Goal: Communication & Community: Answer question/provide support

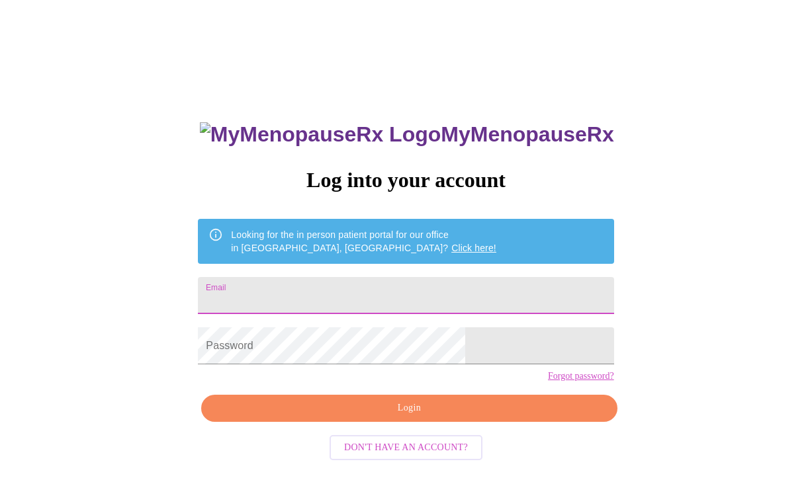
type input "[EMAIL_ADDRESS][DOMAIN_NAME]"
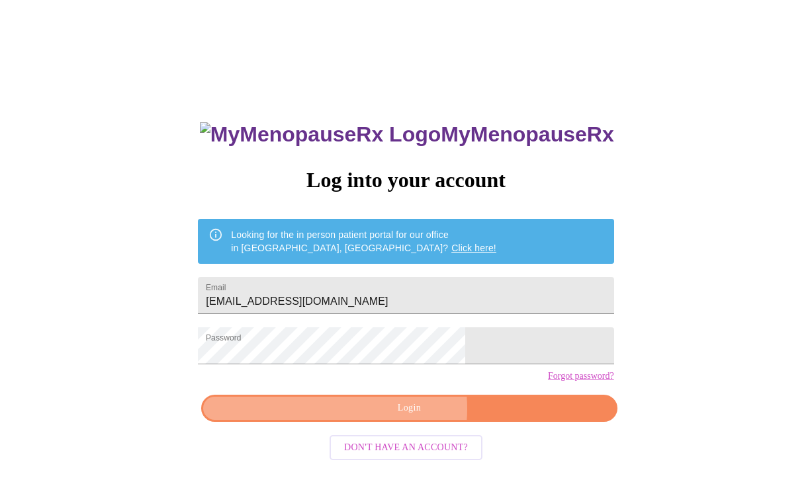
click at [387, 417] on span "Login" at bounding box center [408, 408] width 385 height 17
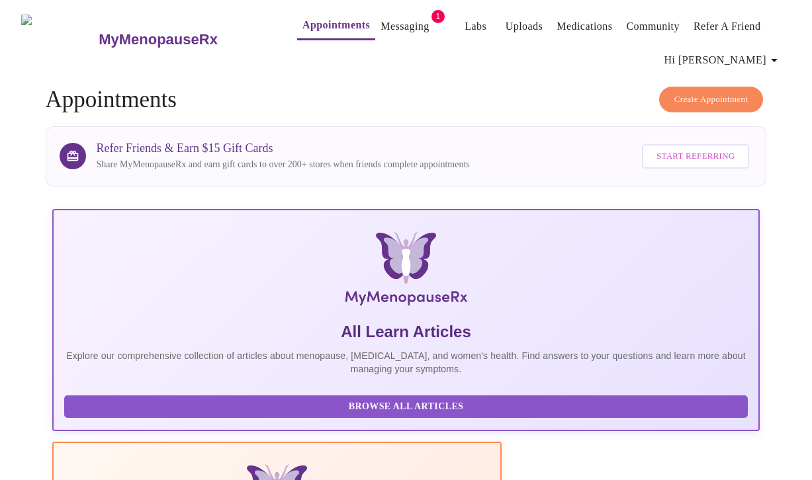
click at [391, 22] on link "Messaging" at bounding box center [405, 26] width 48 height 19
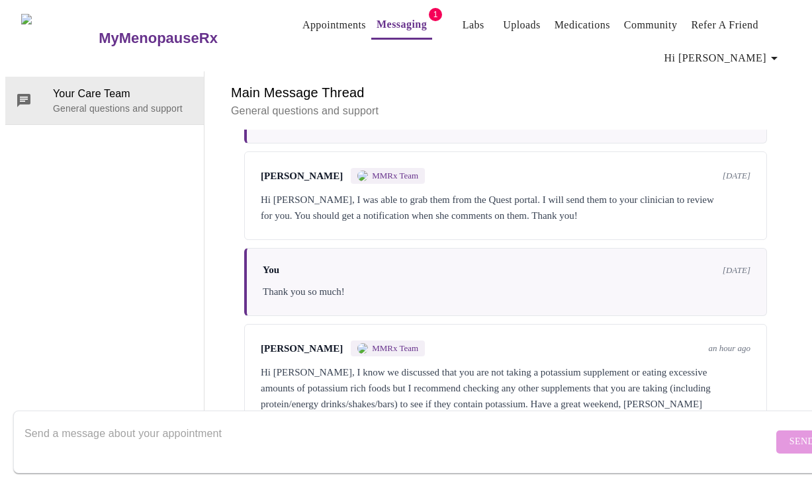
scroll to position [66, 0]
click at [507, 365] on div "Hi [PERSON_NAME], I know we discussed that you are not taking a potassium suppl…" at bounding box center [506, 397] width 490 height 64
click at [360, 421] on textarea "Send a message about your appointment" at bounding box center [398, 442] width 749 height 42
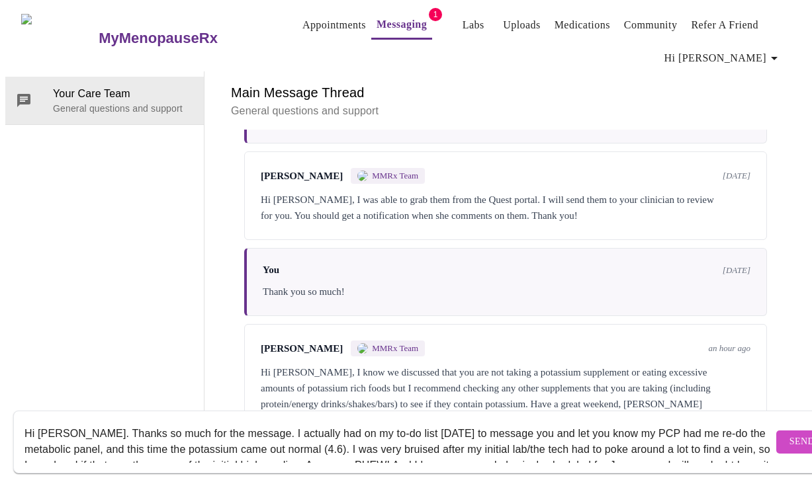
scroll to position [0, 0]
click at [495, 422] on textarea "Hi [PERSON_NAME]. Thanks so much for the message. I actually had on my to-do li…" at bounding box center [398, 442] width 749 height 42
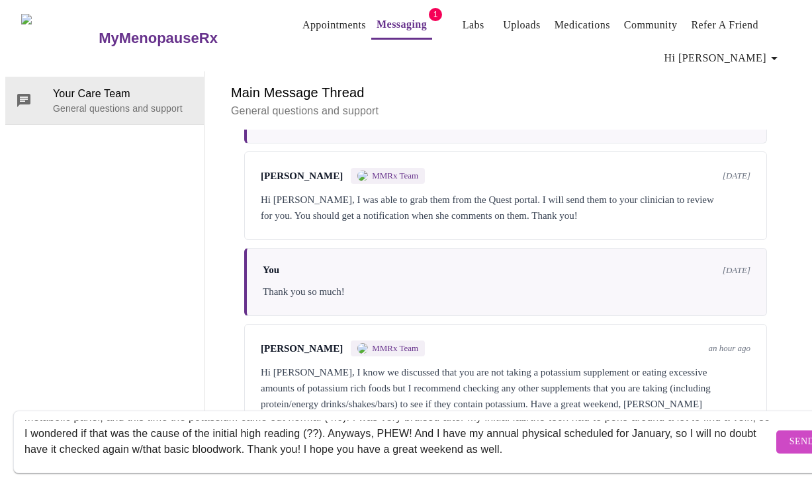
scroll to position [32, 0]
click at [335, 421] on textarea "Hi [PERSON_NAME]. Thanks so much for the message. I actually had on my to-do li…" at bounding box center [398, 442] width 749 height 42
click at [348, 421] on textarea "Hi [PERSON_NAME]. Thanks so much for the message. I actually had on my to-do li…" at bounding box center [398, 442] width 749 height 42
click at [359, 421] on textarea "Hi [PERSON_NAME]. Thanks so much for the message. I actually had on my to-do li…" at bounding box center [398, 442] width 749 height 42
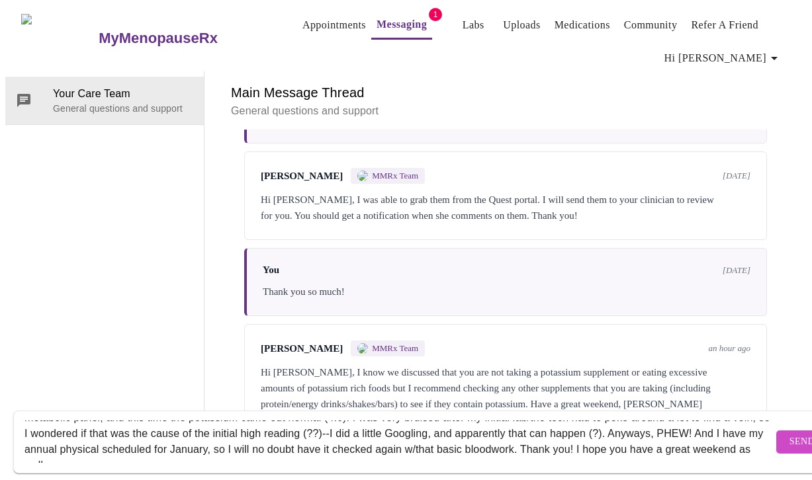
scroll to position [40, 0]
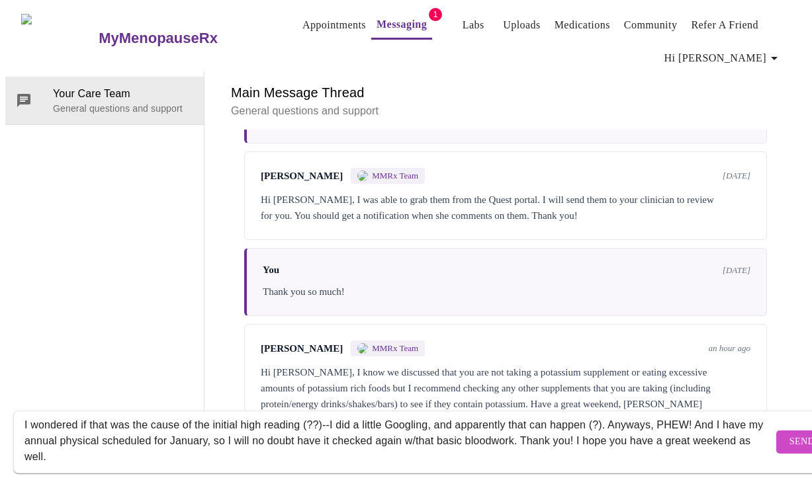
type textarea "Hi [PERSON_NAME]. Thanks so much for the message. I actually had on my to-do li…"
click at [790, 435] on span "Send" at bounding box center [802, 442] width 25 height 17
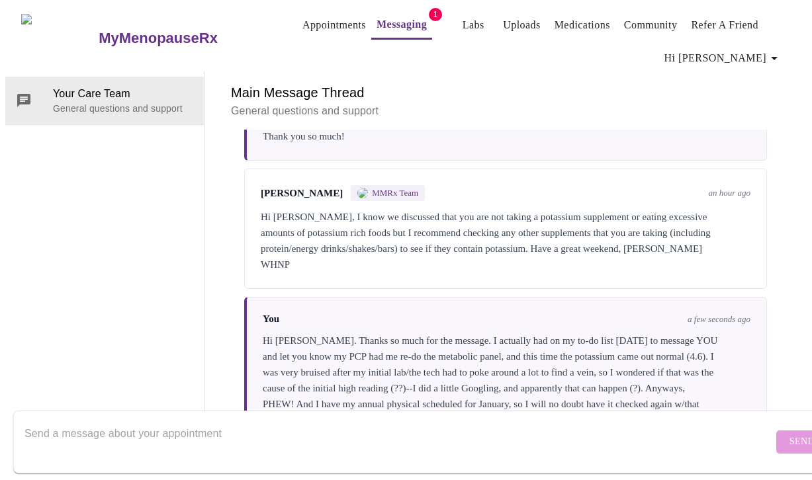
scroll to position [32, 0]
